Goal: Check status: Check status

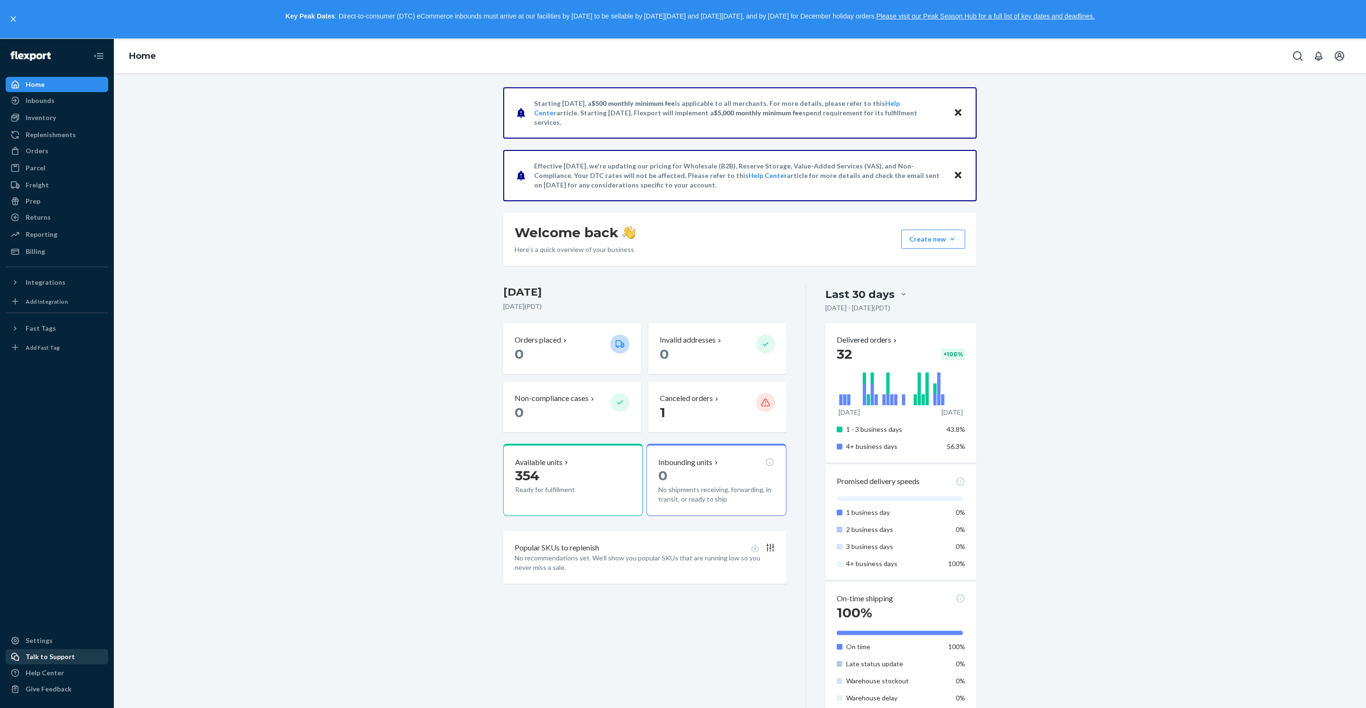
click at [65, 652] on div "Talk to Support" at bounding box center [50, 656] width 49 height 9
click at [58, 157] on div "Orders" at bounding box center [57, 150] width 101 height 13
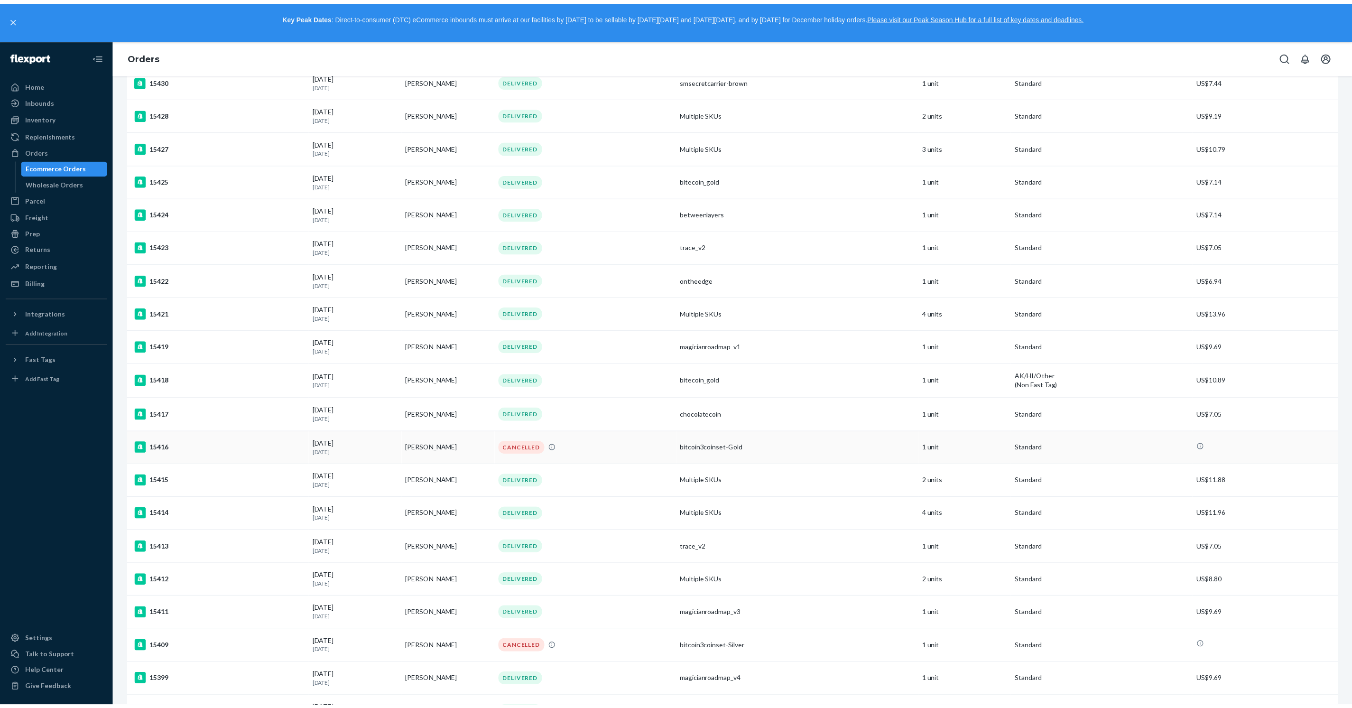
scroll to position [181, 0]
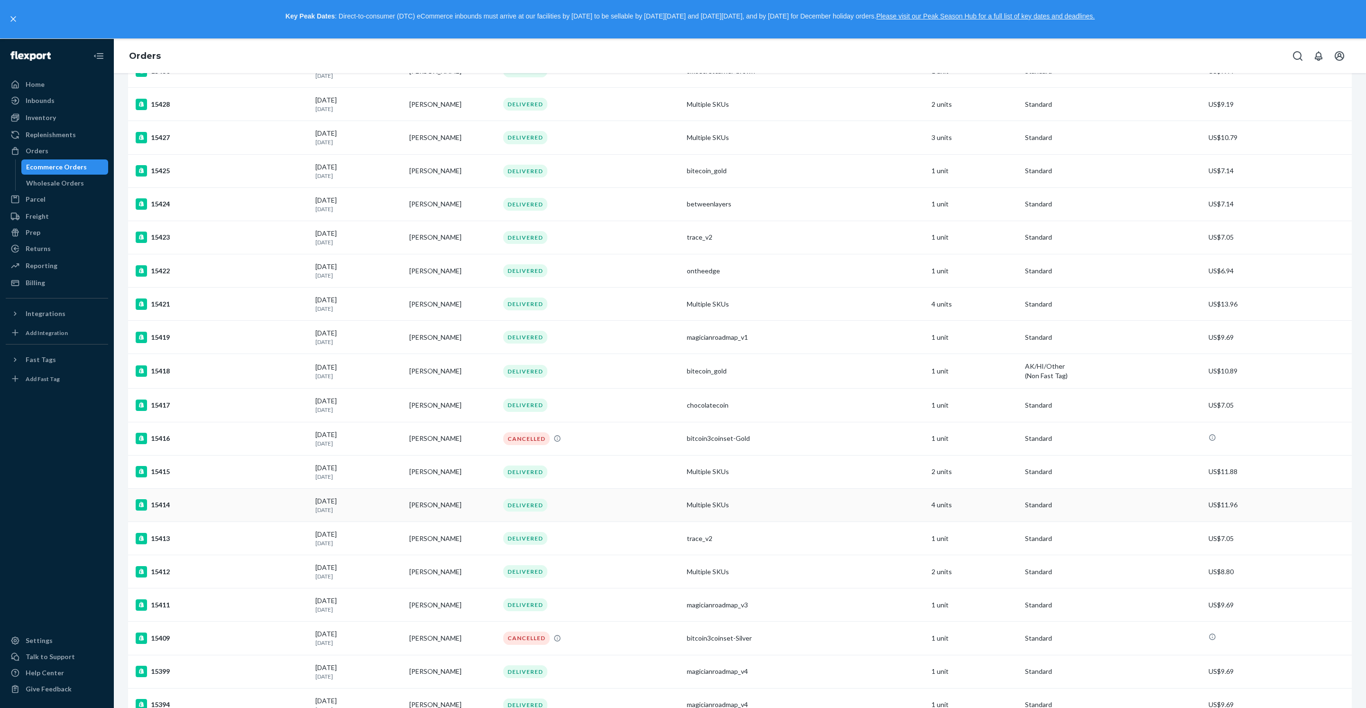
click at [244, 510] on div "15414" at bounding box center [222, 504] width 172 height 11
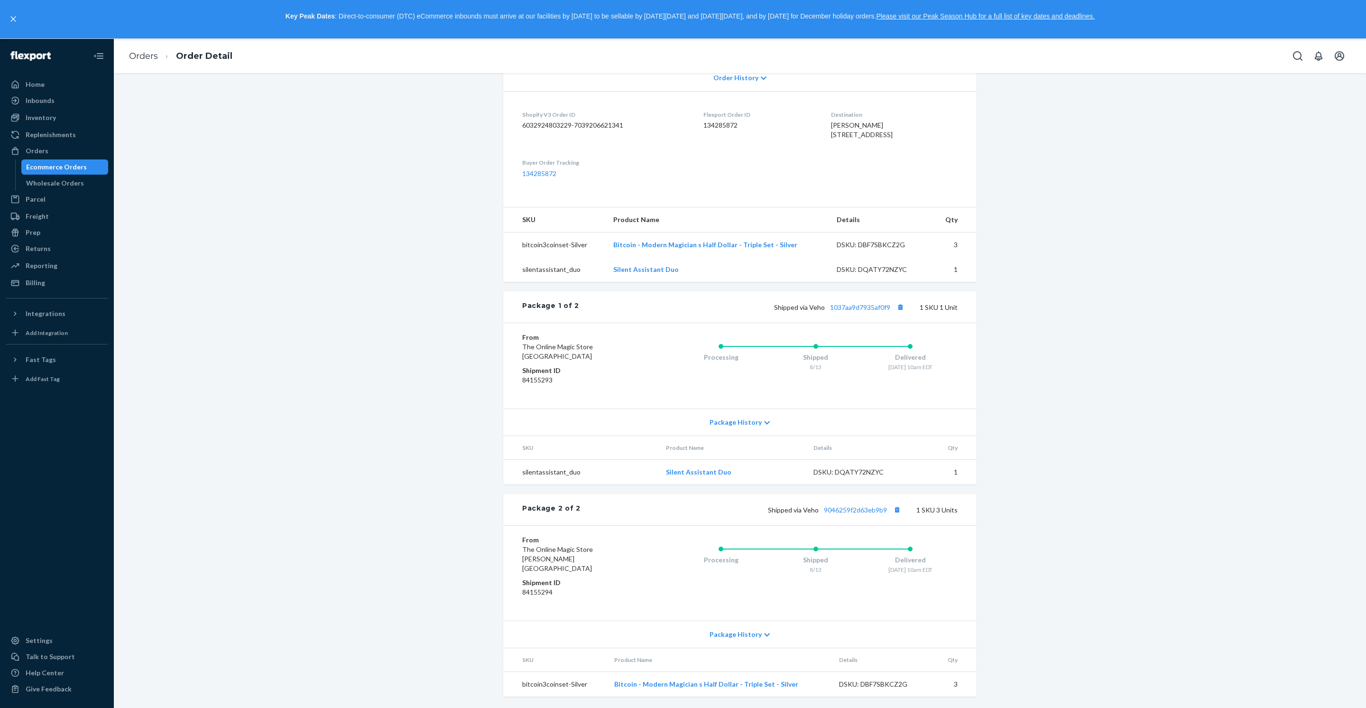
scroll to position [307, 0]
click at [552, 385] on dd "84155293" at bounding box center [578, 379] width 113 height 9
copy dd "84155293"
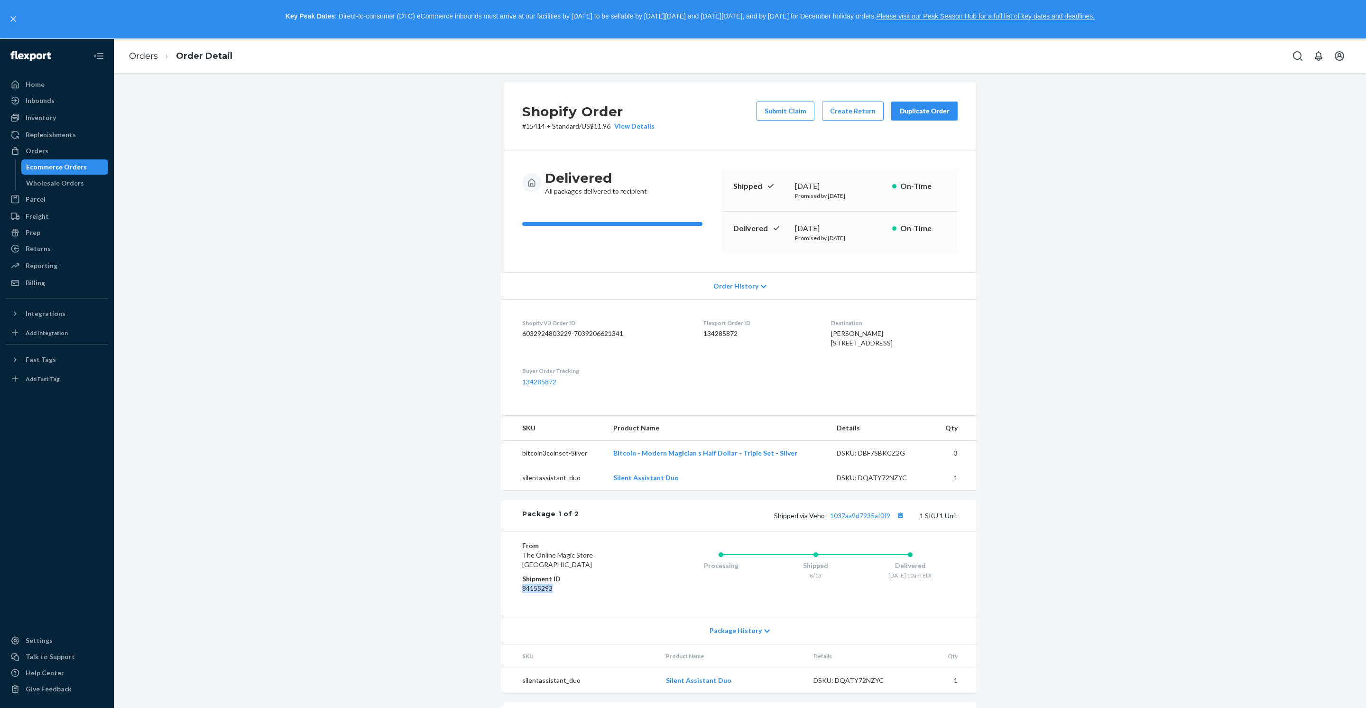
scroll to position [0, 0]
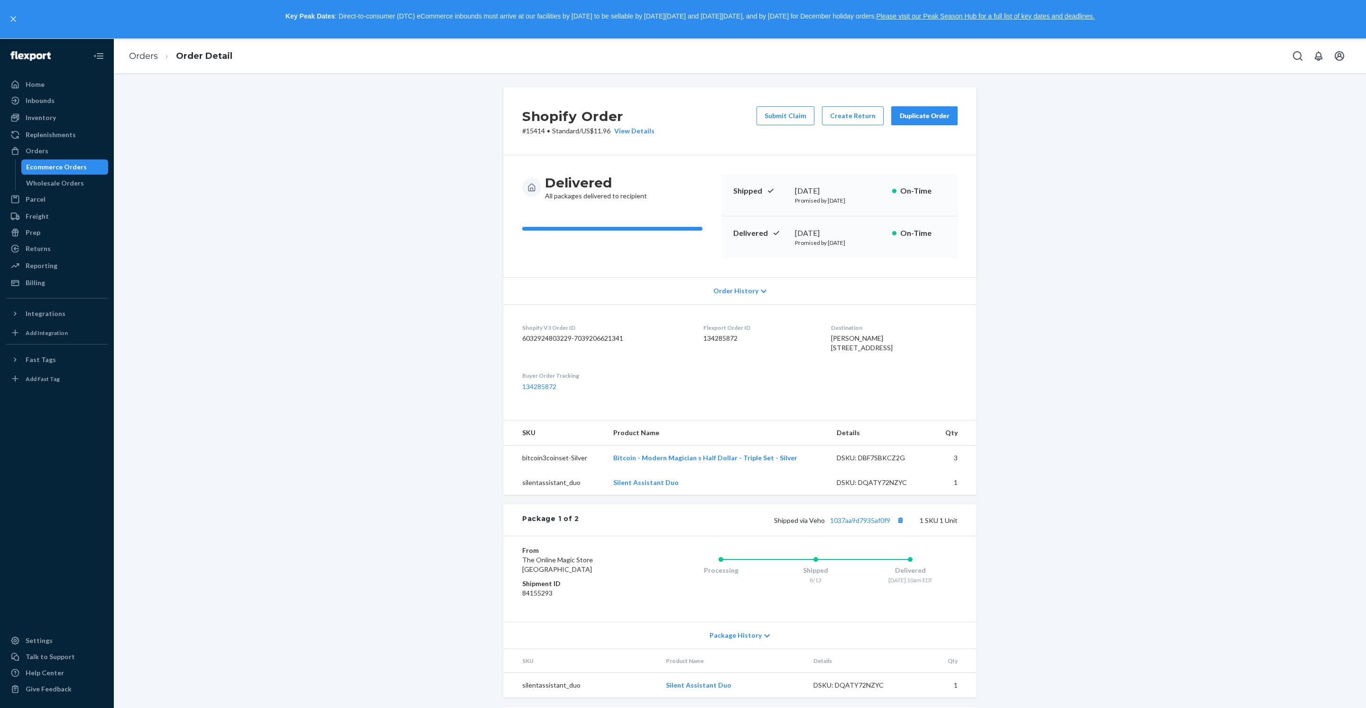
click at [536, 136] on p "# 15414 • Standard / US$11.96 View Details" at bounding box center [588, 130] width 132 height 9
copy p "15414"
